Goal: Information Seeking & Learning: Compare options

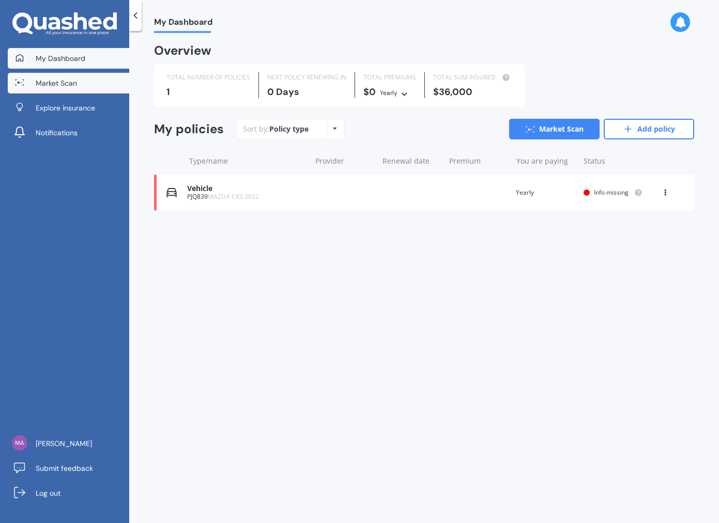
click at [72, 82] on span "Market Scan" at bounding box center [56, 83] width 41 height 10
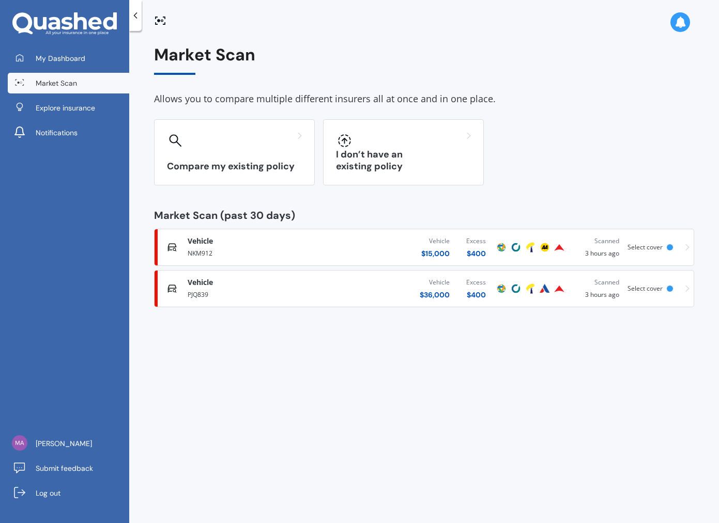
click at [224, 284] on div "Vehicle Comprehensive" at bounding box center [259, 282] width 143 height 10
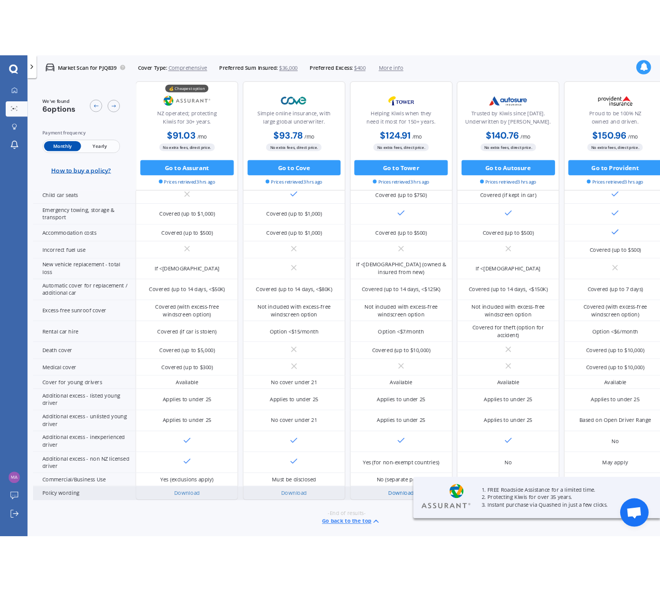
scroll to position [407, 0]
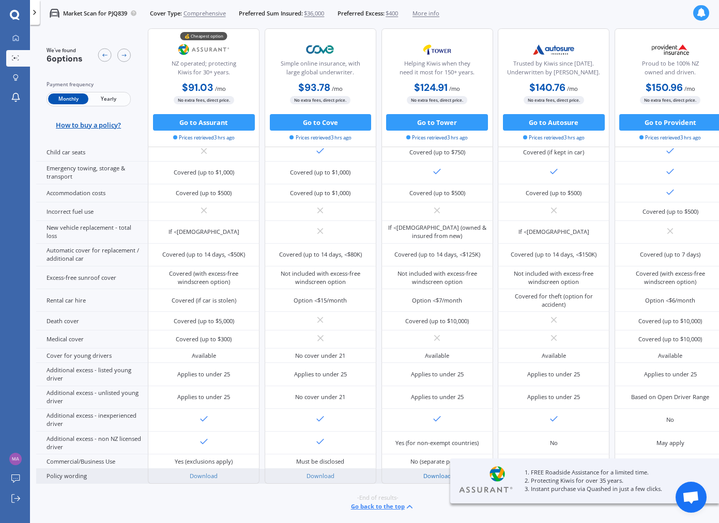
click at [429, 472] on link "Download" at bounding box center [437, 476] width 28 height 8
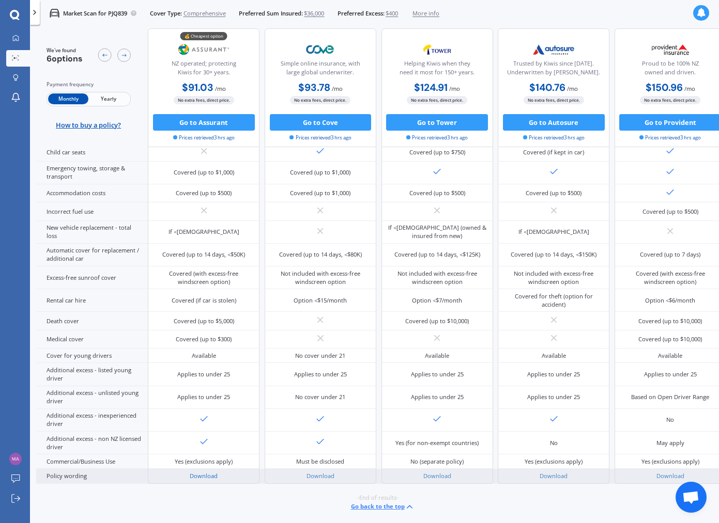
click at [204, 472] on link "Download" at bounding box center [204, 476] width 28 height 8
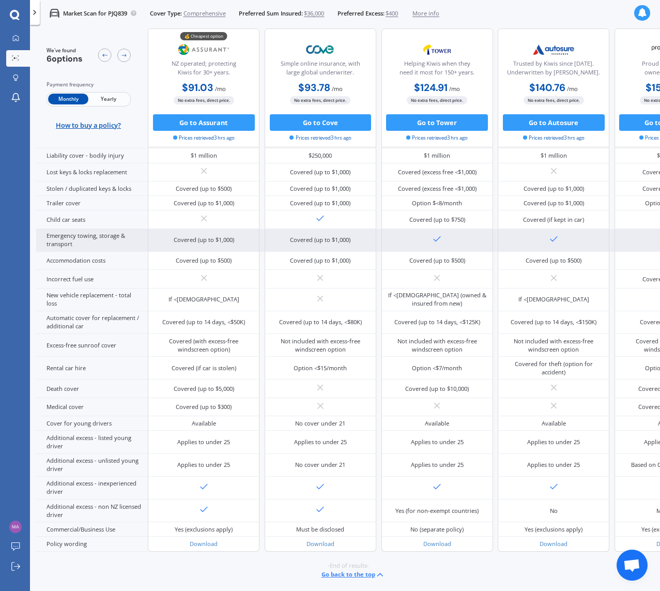
scroll to position [323, 0]
